Goal: Navigation & Orientation: Find specific page/section

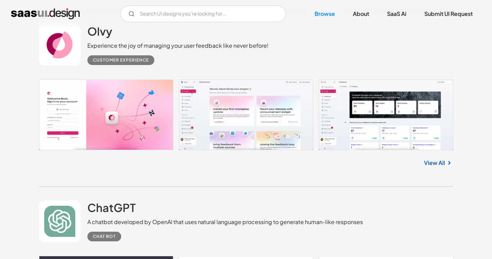
scroll to position [379, 0]
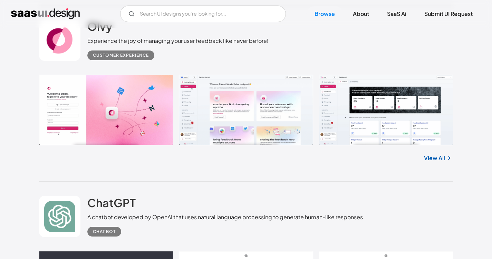
click at [366, 117] on link at bounding box center [246, 110] width 414 height 70
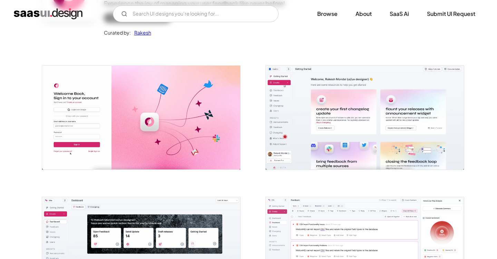
scroll to position [179, 0]
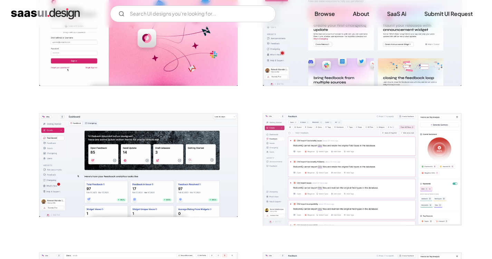
click at [144, 145] on img "open lightbox" at bounding box center [138, 164] width 198 height 103
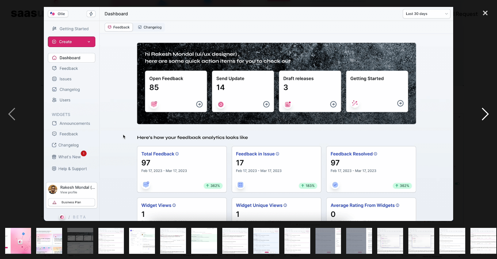
click at [485, 115] on div "next image" at bounding box center [485, 113] width 23 height 217
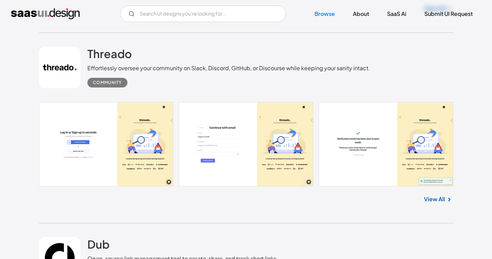
scroll to position [1315, 0]
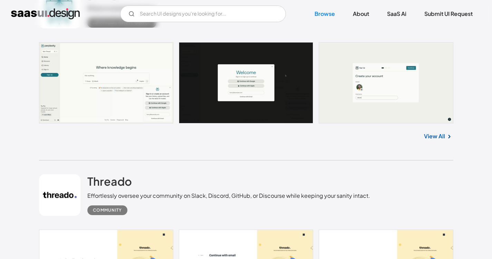
click at [119, 88] on link at bounding box center [246, 82] width 414 height 81
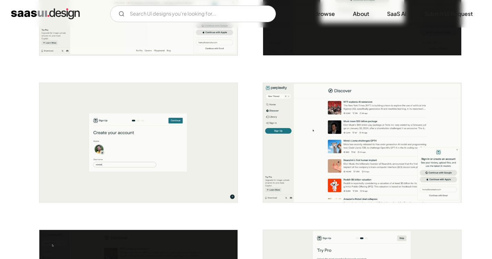
scroll to position [231, 0]
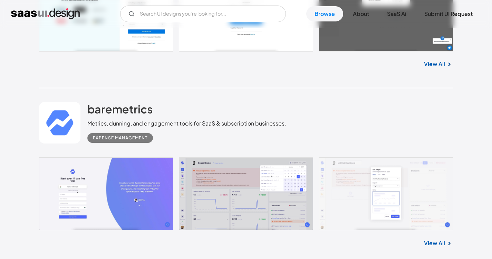
scroll to position [2177, 0]
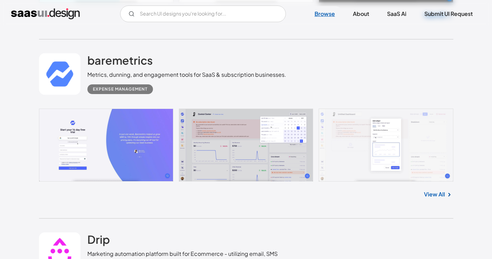
click at [320, 9] on link "Browse" at bounding box center [324, 13] width 37 height 15
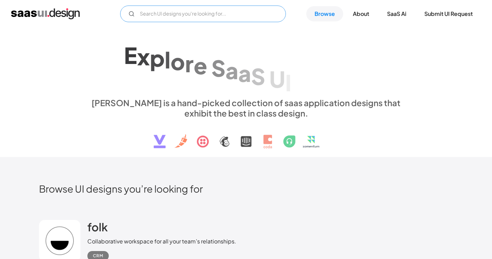
click at [175, 14] on input "Email Form" at bounding box center [203, 14] width 166 height 17
